Goal: Navigation & Orientation: Find specific page/section

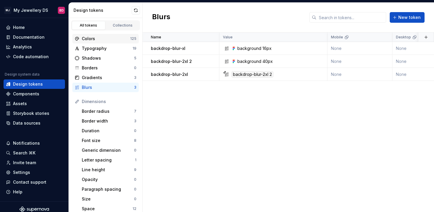
click at [92, 41] on div "Colors" at bounding box center [106, 39] width 48 height 6
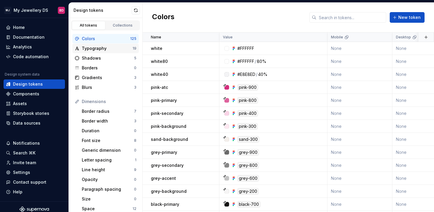
click at [107, 48] on div "Typography" at bounding box center [107, 49] width 51 height 6
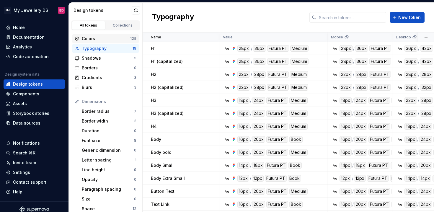
click at [108, 40] on div "Colors" at bounding box center [106, 39] width 48 height 6
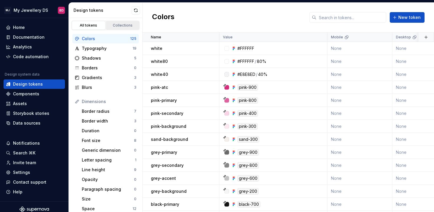
click at [118, 25] on div "Collections" at bounding box center [123, 25] width 30 height 5
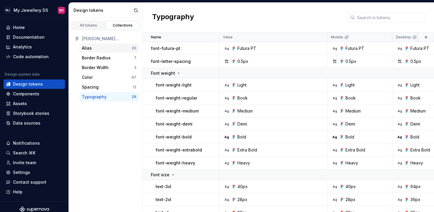
click at [123, 49] on div "Alias" at bounding box center [107, 48] width 50 height 6
